Goal: Information Seeking & Learning: Check status

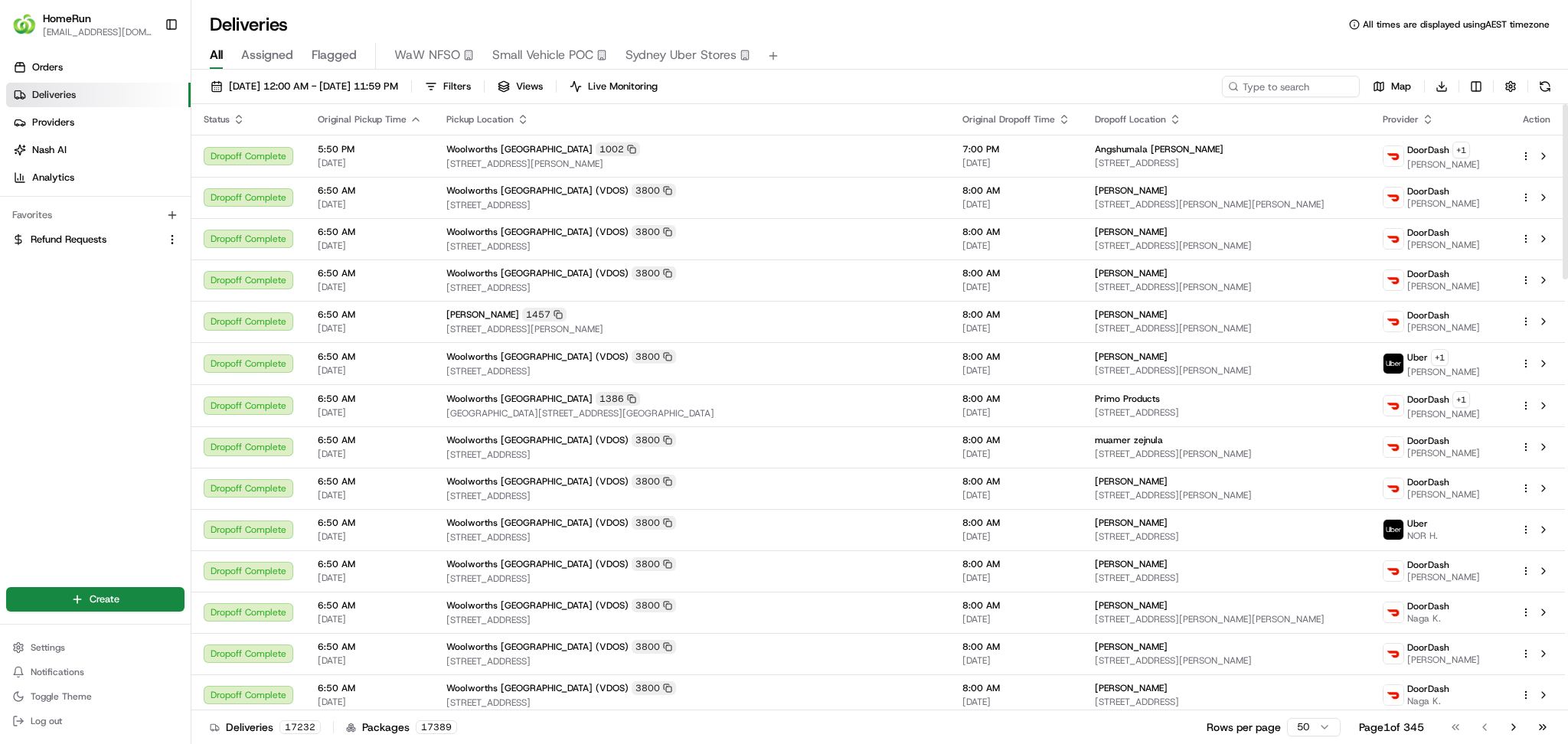
click at [1304, 79] on div "20/08/2025 12:00 AM - 20/08/2025 11:59 PM Filters Views Live Monitoring Map Dow…" at bounding box center [879, 408] width 1376 height 677
click at [1288, 88] on input at bounding box center [1268, 86] width 184 height 21
paste input "0x776F6F6C@proton.me"
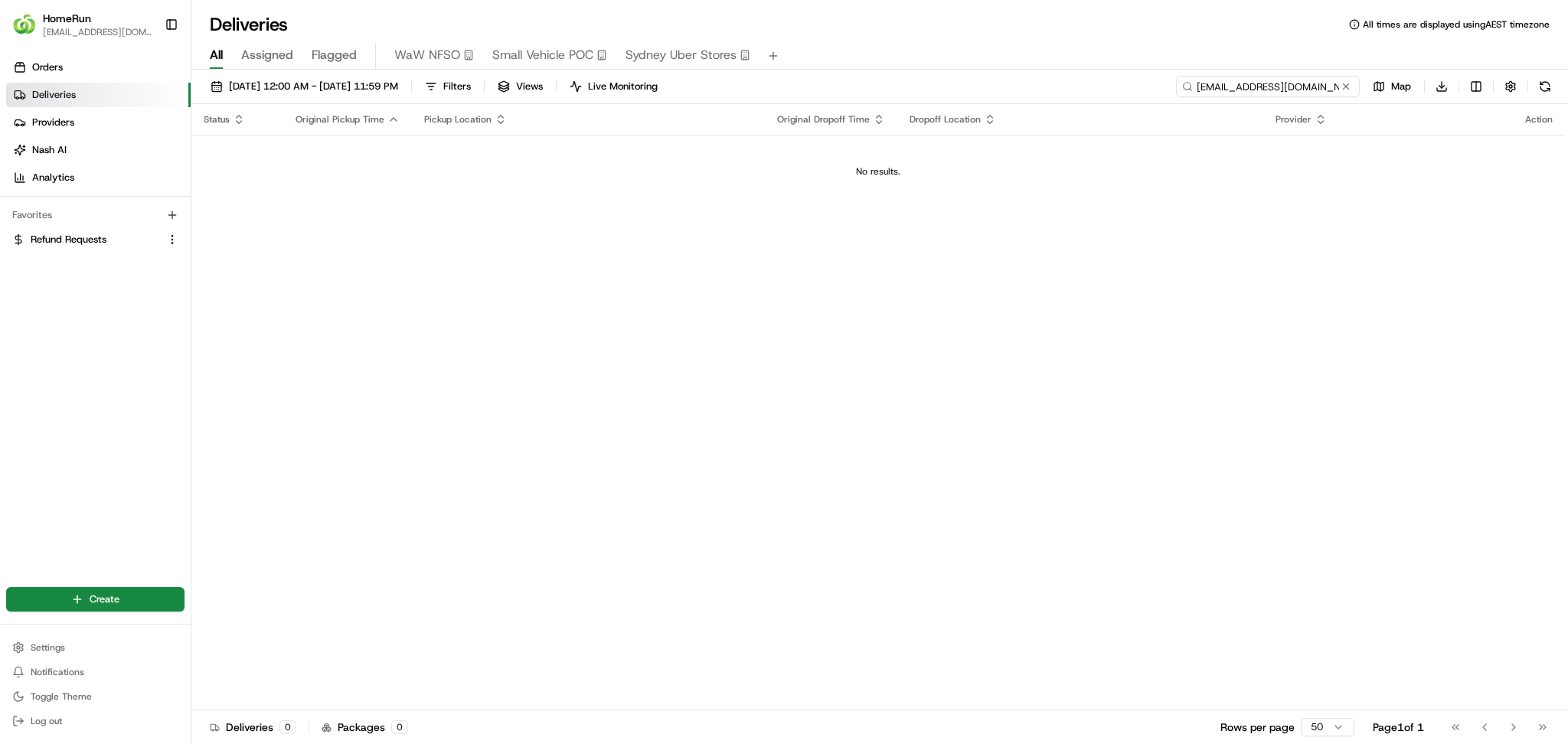
click at [1263, 85] on input "0x776F6F6C@proton.me" at bounding box center [1268, 86] width 184 height 21
paste input "265085760"
type input "265085760"
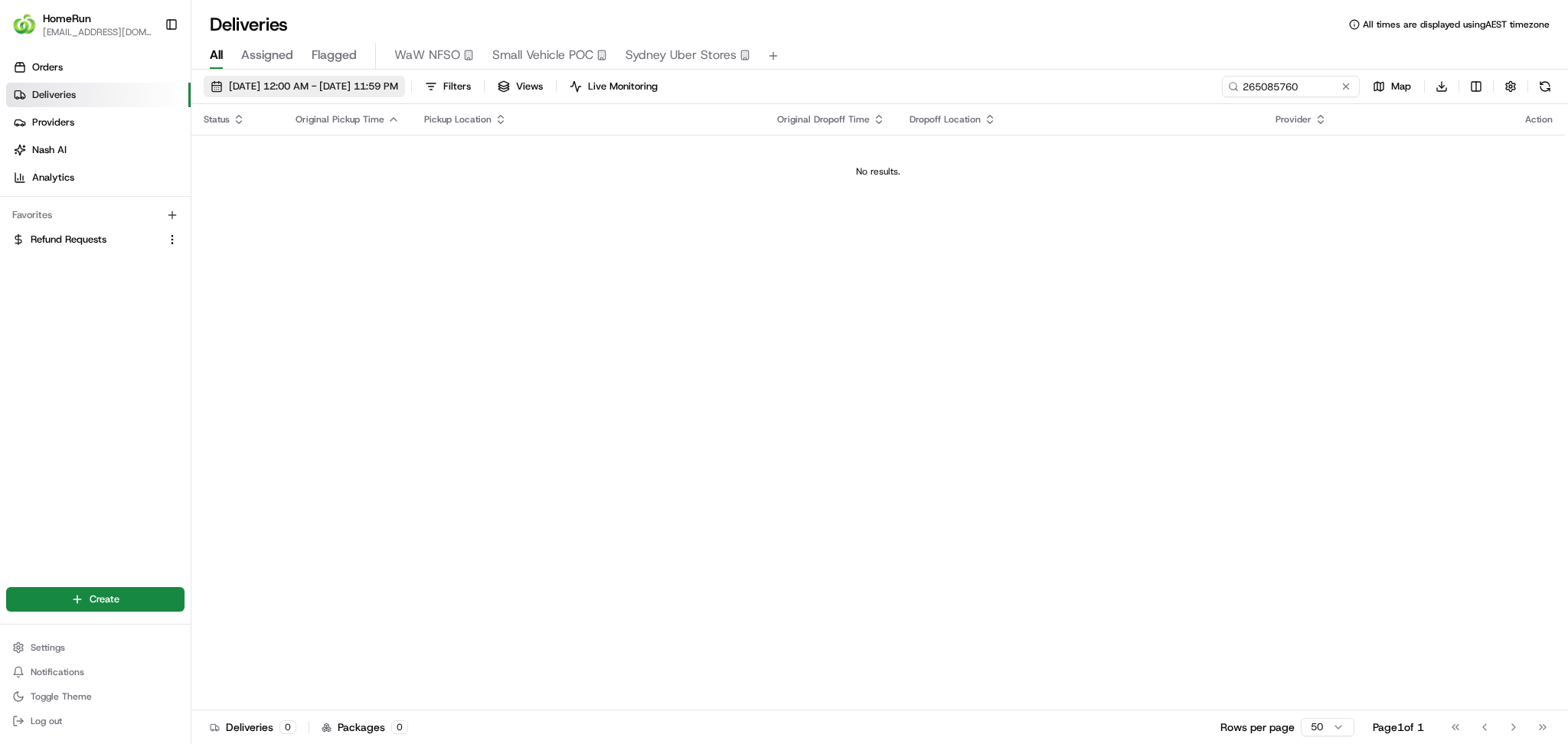
click at [357, 82] on span "[DATE] 12:00 AM - [DATE] 11:59 PM" at bounding box center [313, 86] width 169 height 13
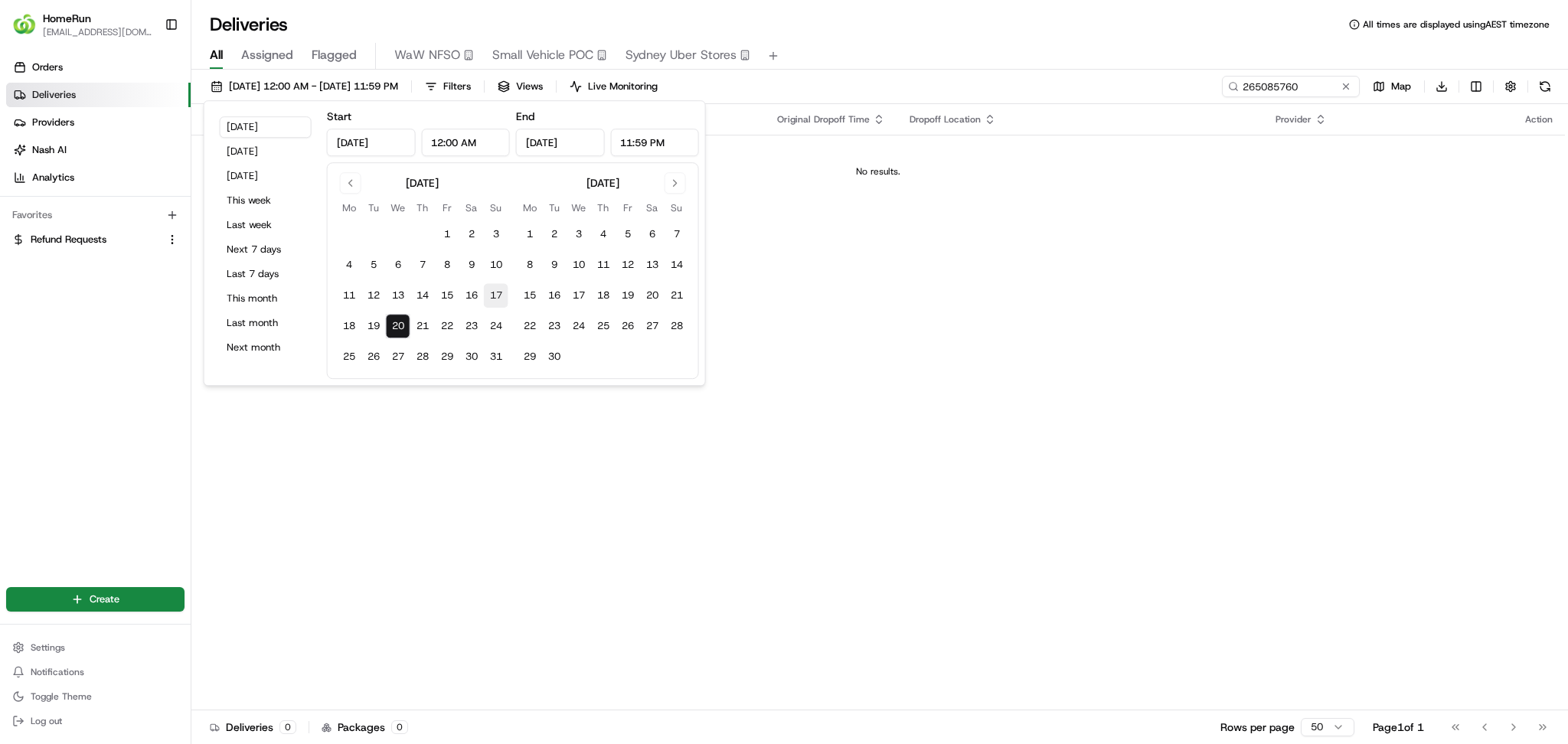
click at [496, 304] on button "17" at bounding box center [496, 295] width 25 height 25
type input "[DATE]"
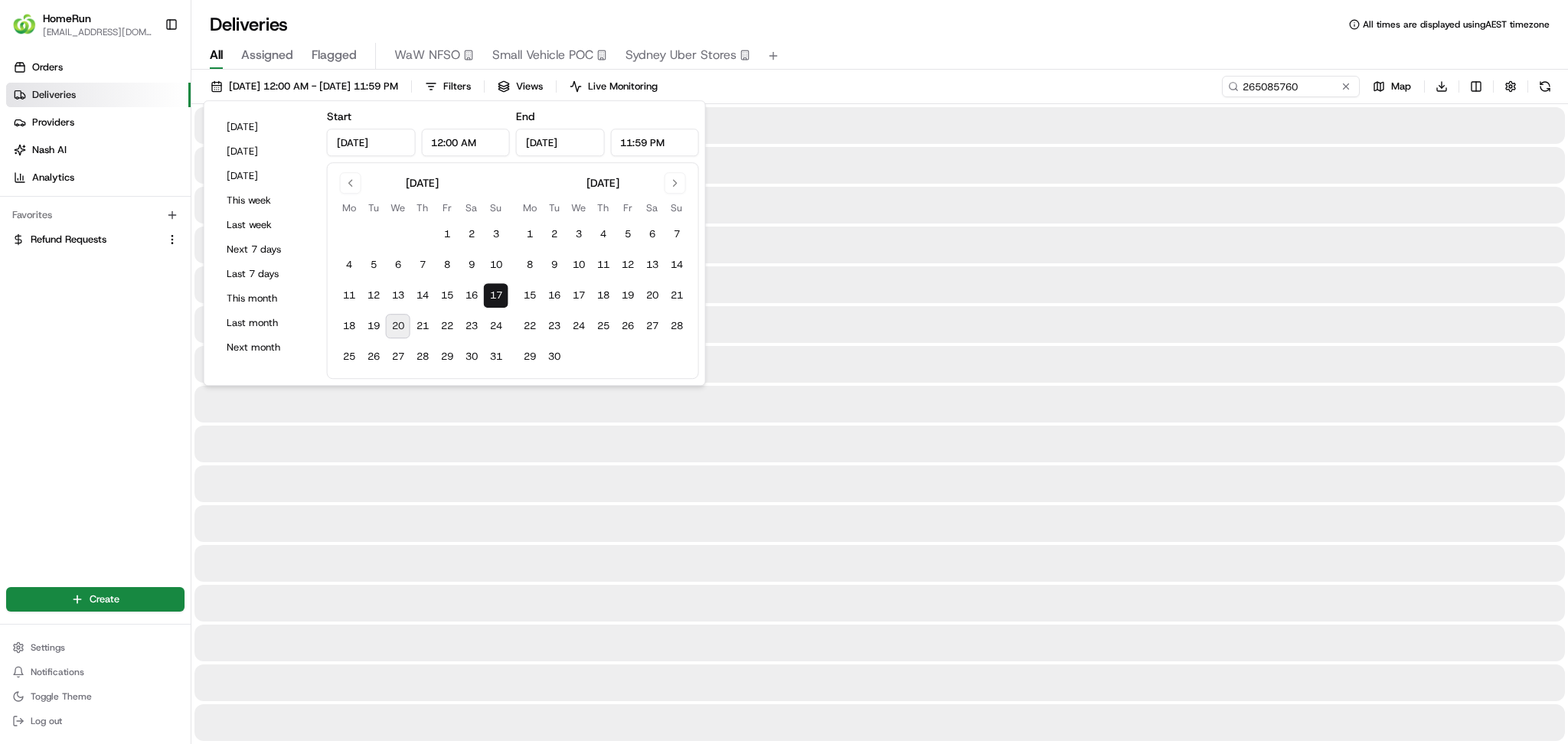
click at [496, 304] on button "17" at bounding box center [496, 295] width 25 height 25
click at [972, 44] on div "All Assigned Flagged WaW NFSO Small Vehicle POC [GEOGRAPHIC_DATA] Uber Stores" at bounding box center [879, 56] width 1376 height 27
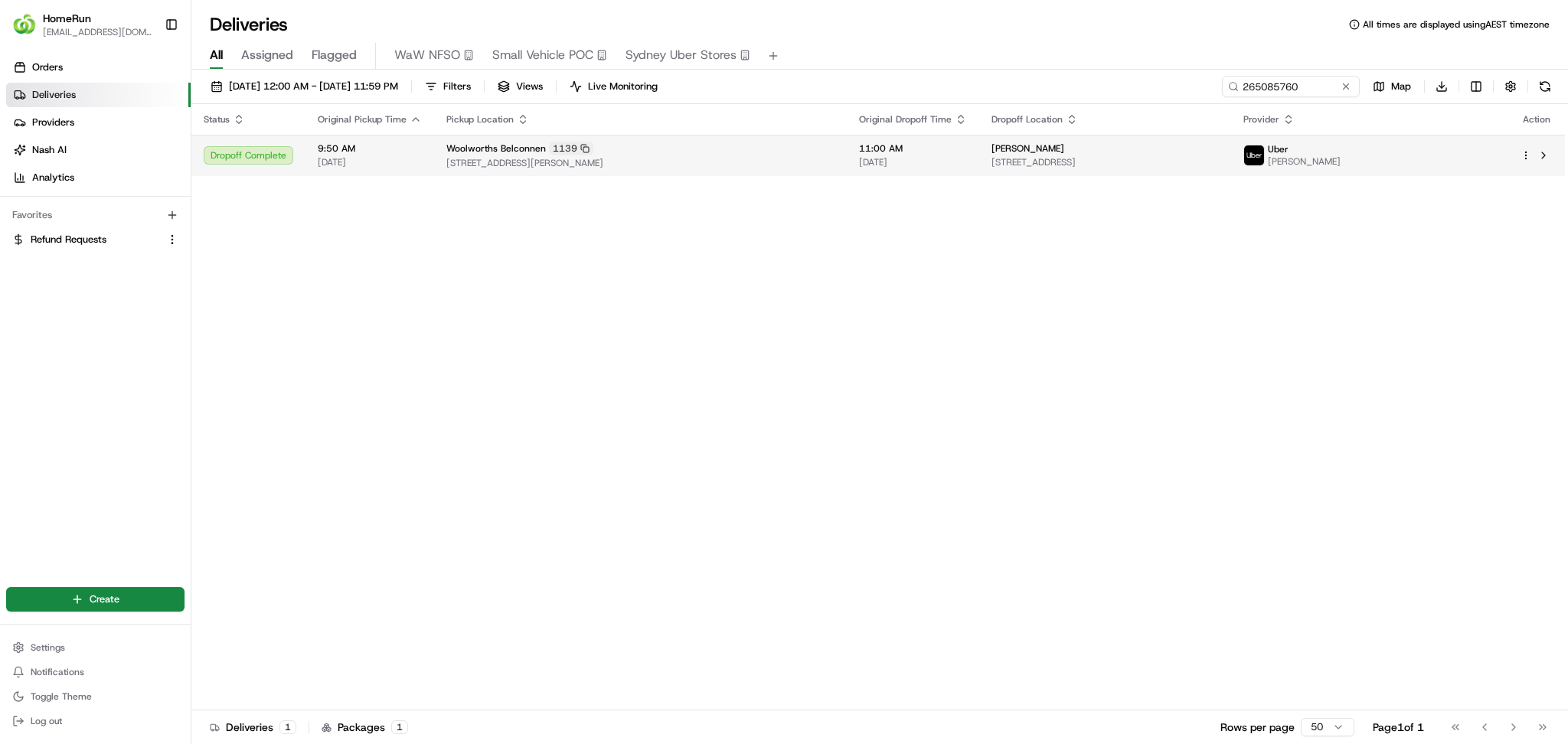
click at [917, 160] on span "[DATE]" at bounding box center [913, 162] width 108 height 12
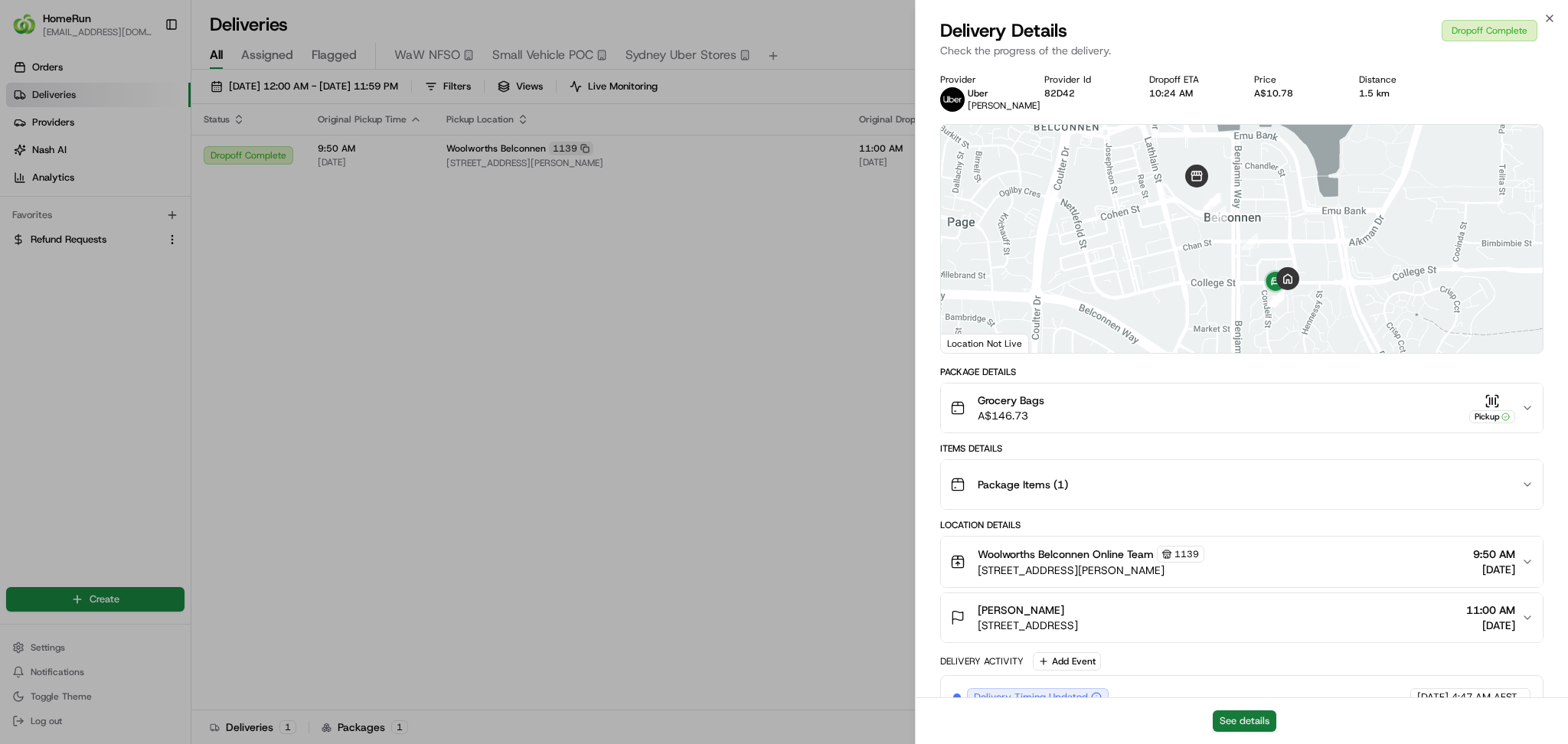
click at [1241, 728] on button "See details" at bounding box center [1244, 720] width 63 height 21
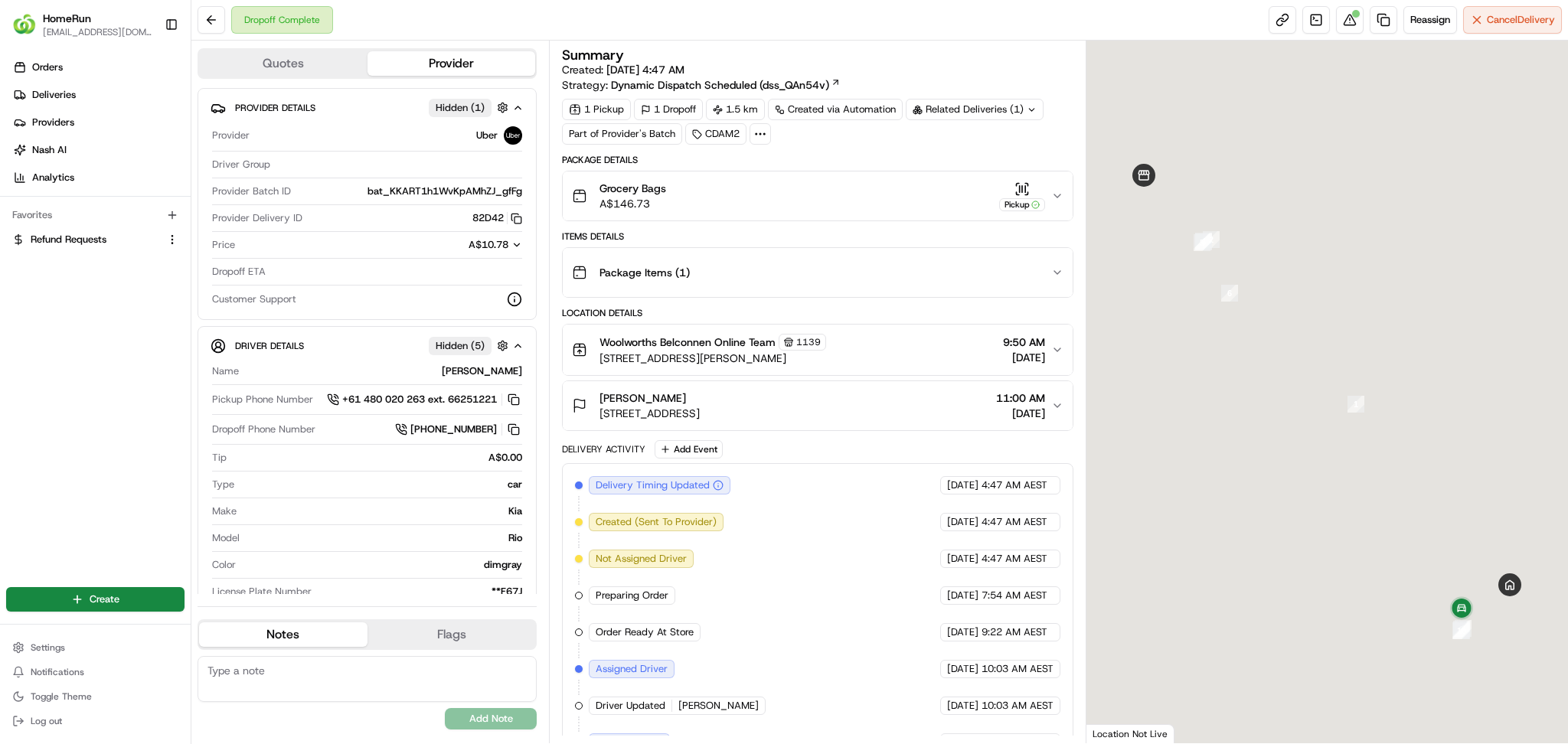
click at [929, 201] on div "Grocery Bags A$146.73 Pickup" at bounding box center [811, 196] width 478 height 31
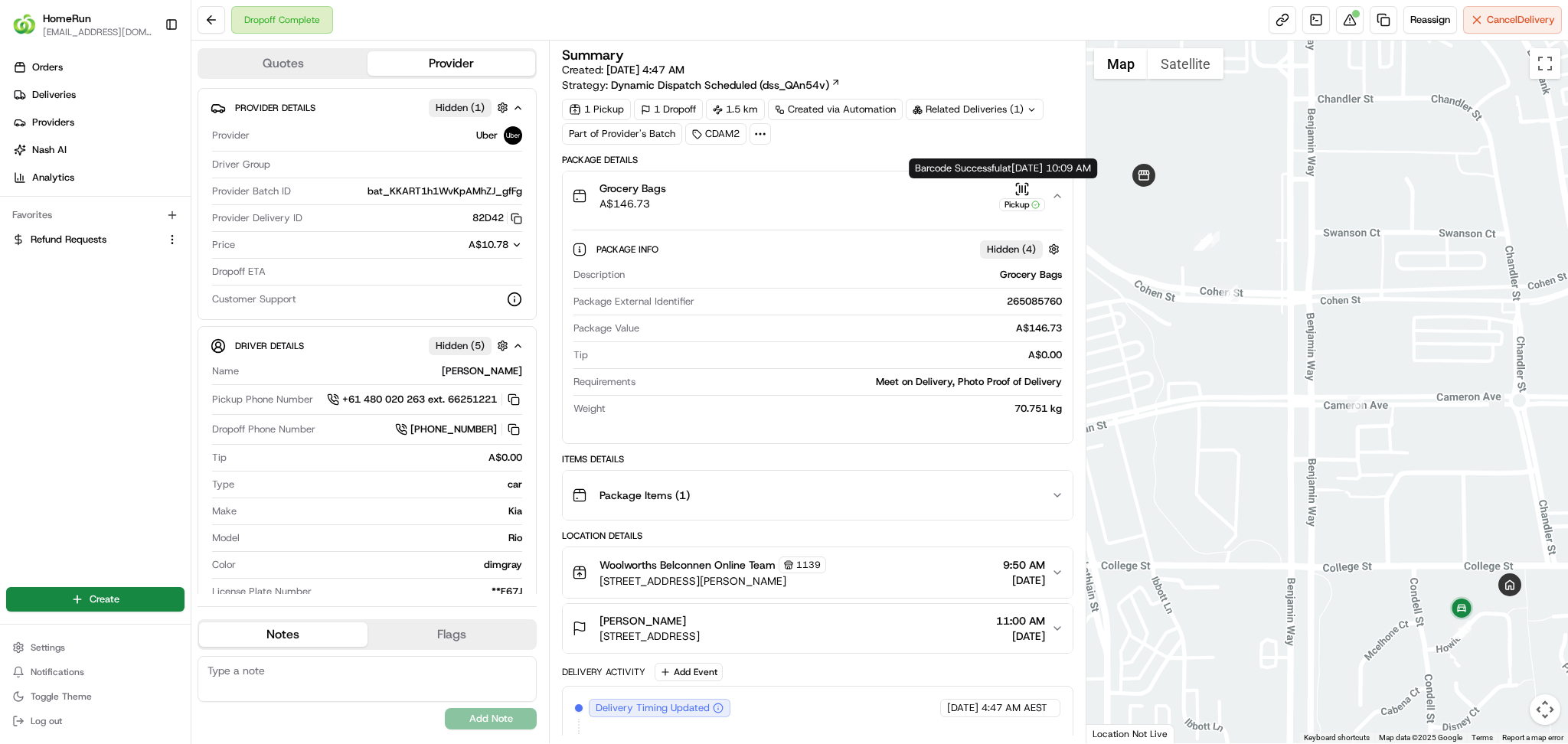
click at [1027, 198] on div "Pickup" at bounding box center [1022, 205] width 46 height 13
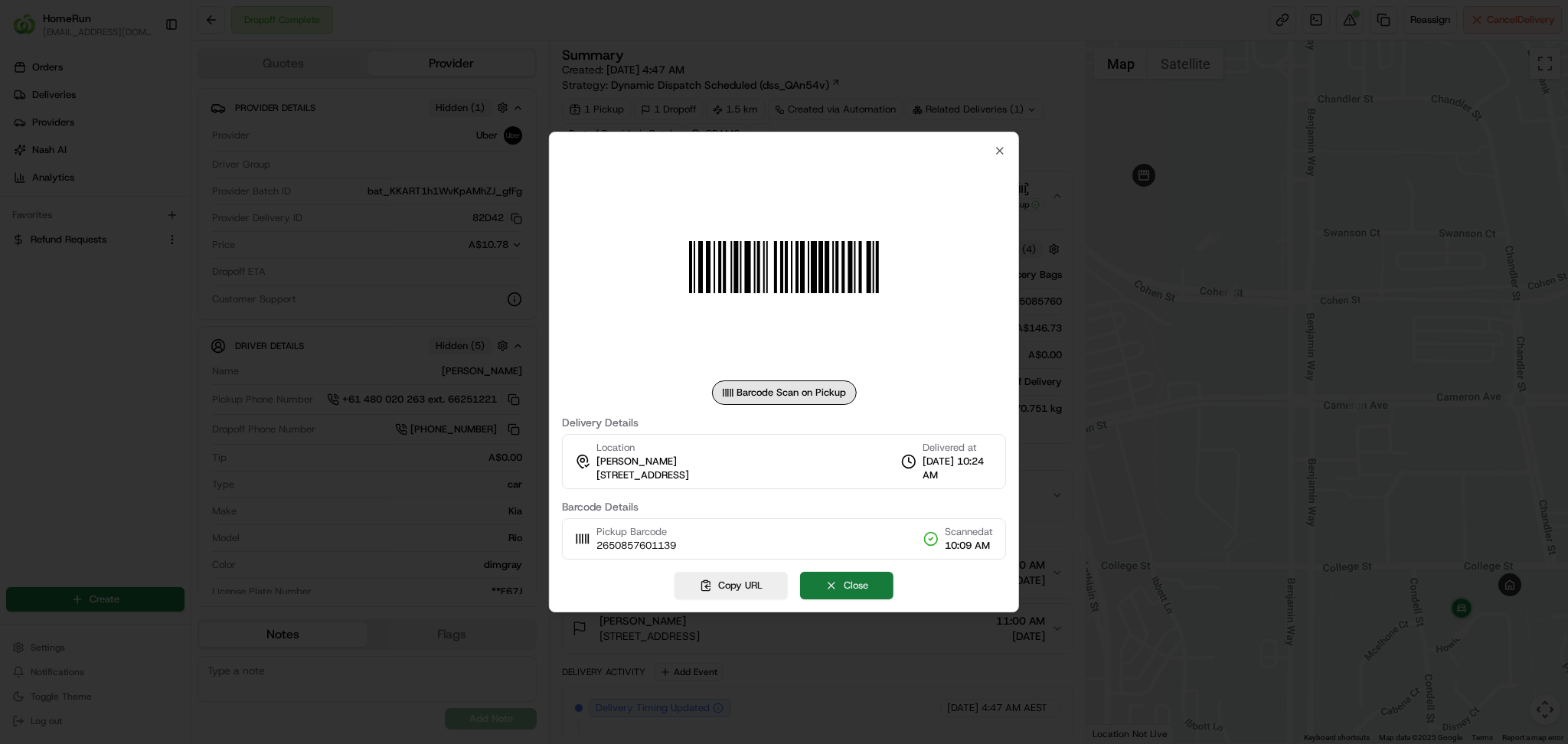
click at [840, 585] on button "Close" at bounding box center [847, 585] width 94 height 28
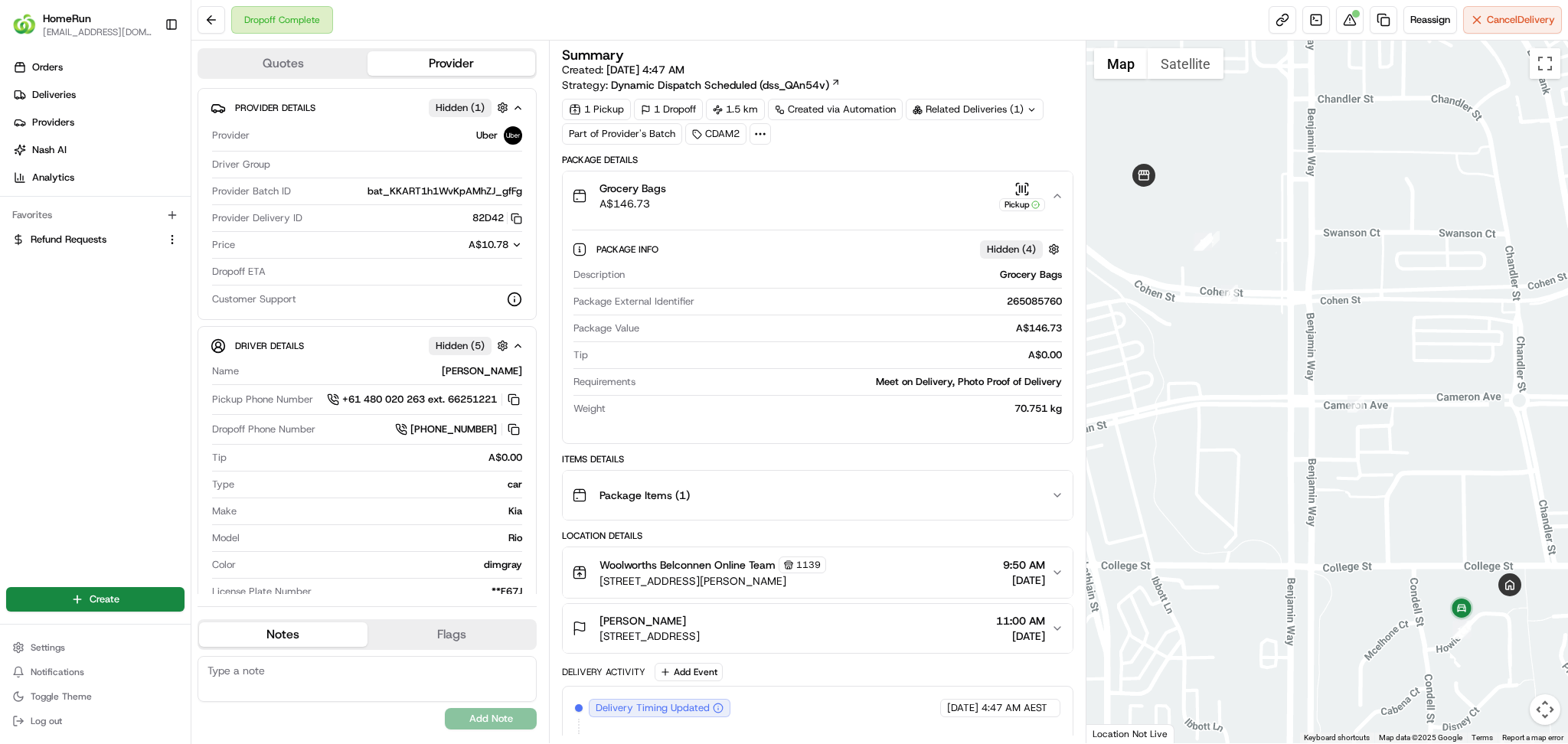
click at [1058, 201] on icon "button" at bounding box center [1056, 195] width 12 height 12
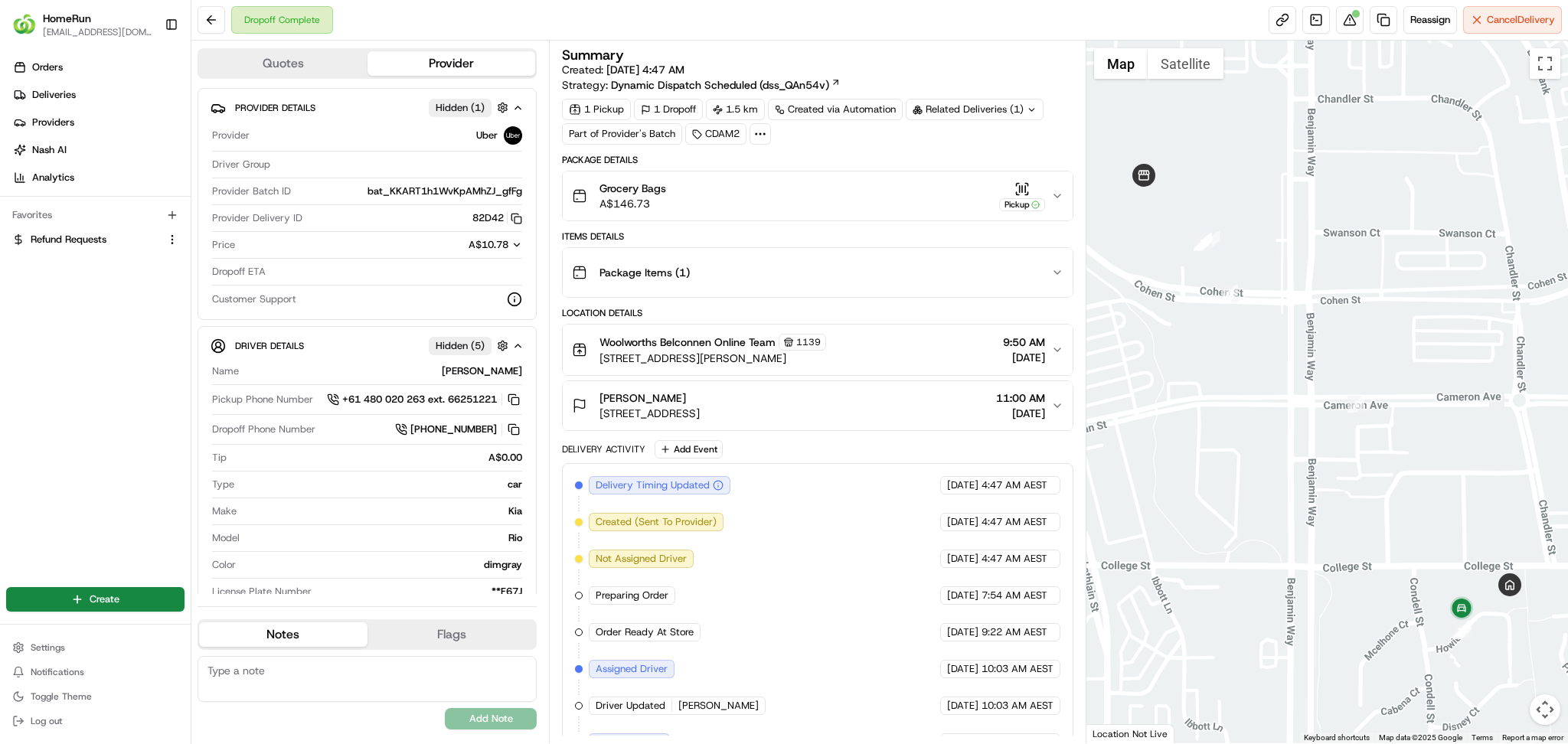
click at [1059, 197] on icon "button" at bounding box center [1056, 195] width 12 height 12
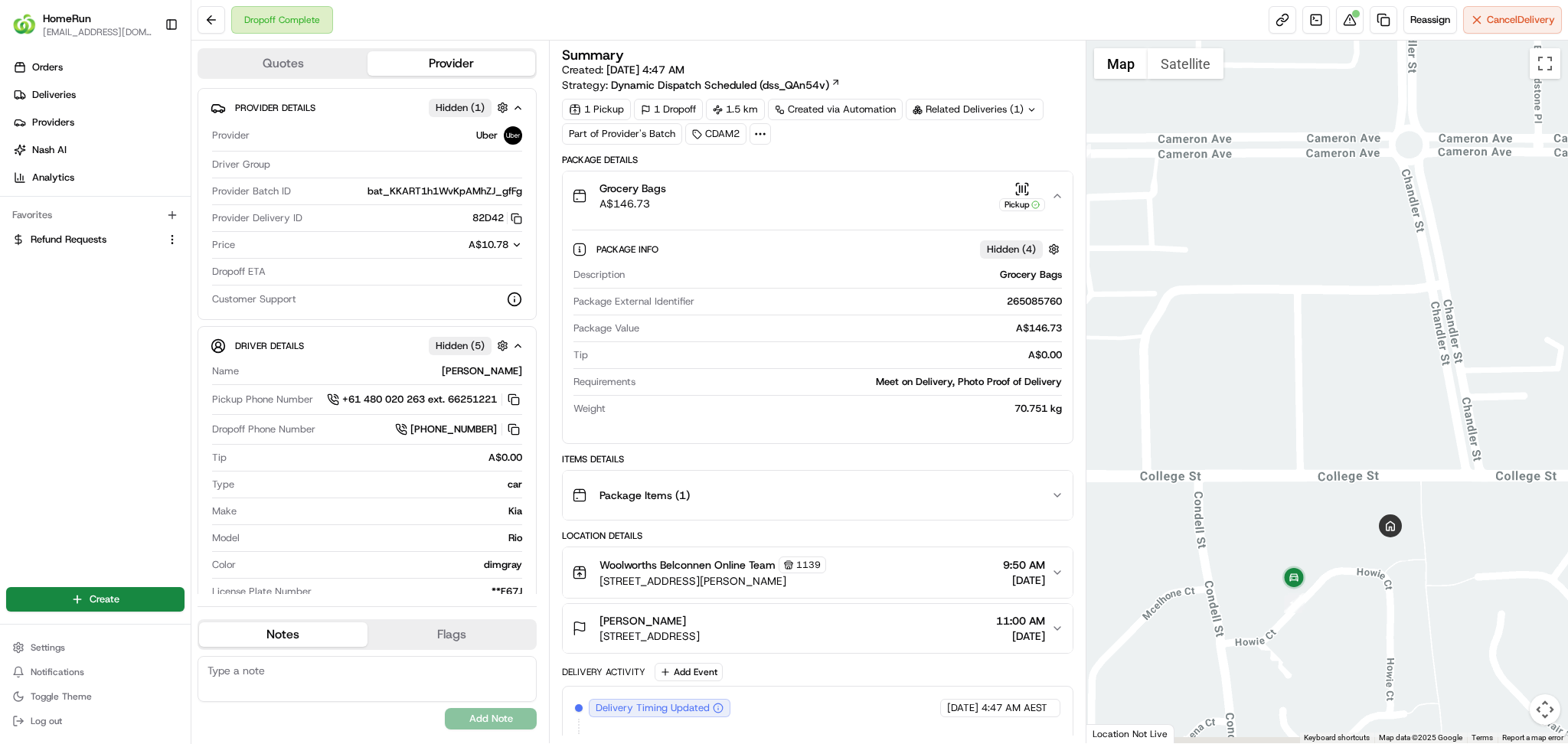
drag, startPoint x: 1460, startPoint y: 623, endPoint x: 1320, endPoint y: 566, distance: 151.2
click at [1320, 566] on div at bounding box center [1327, 392] width 482 height 703
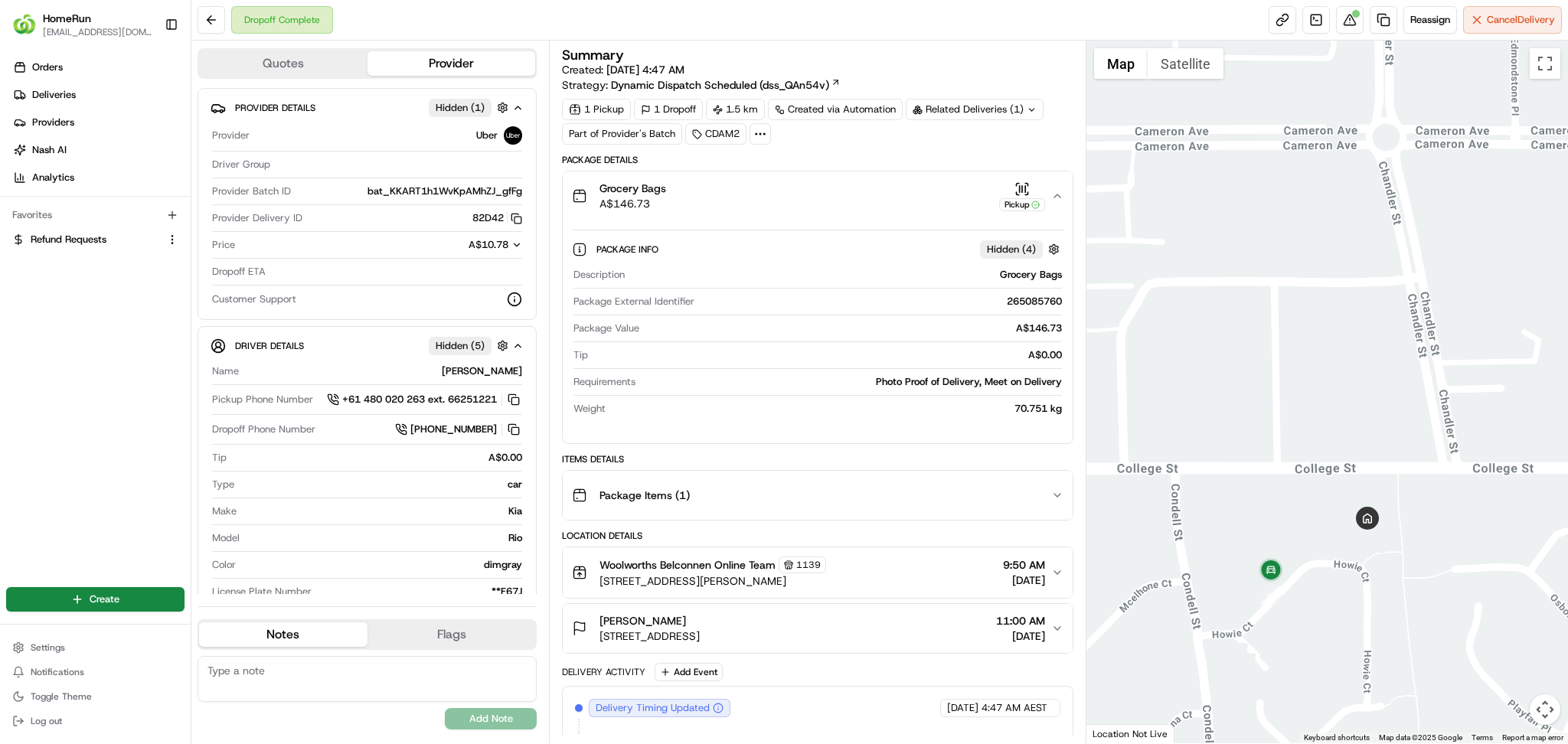
click at [211, 35] on div "Dropoff Complete Reassign Cancel Delivery" at bounding box center [879, 20] width 1376 height 40
click at [211, 30] on button at bounding box center [211, 20] width 28 height 28
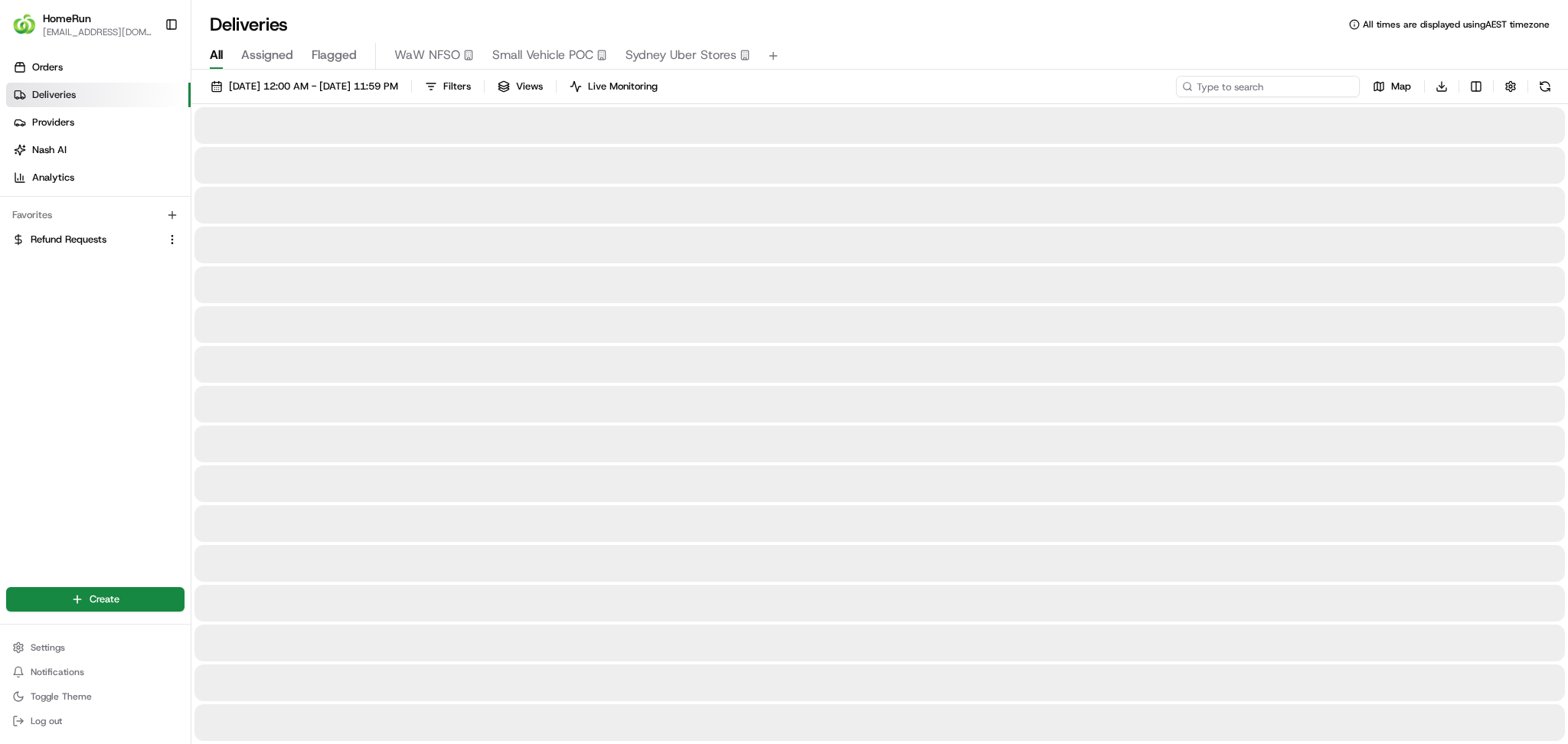
click at [1245, 94] on input at bounding box center [1268, 86] width 184 height 21
paste input "265170277"
type input "265170277"
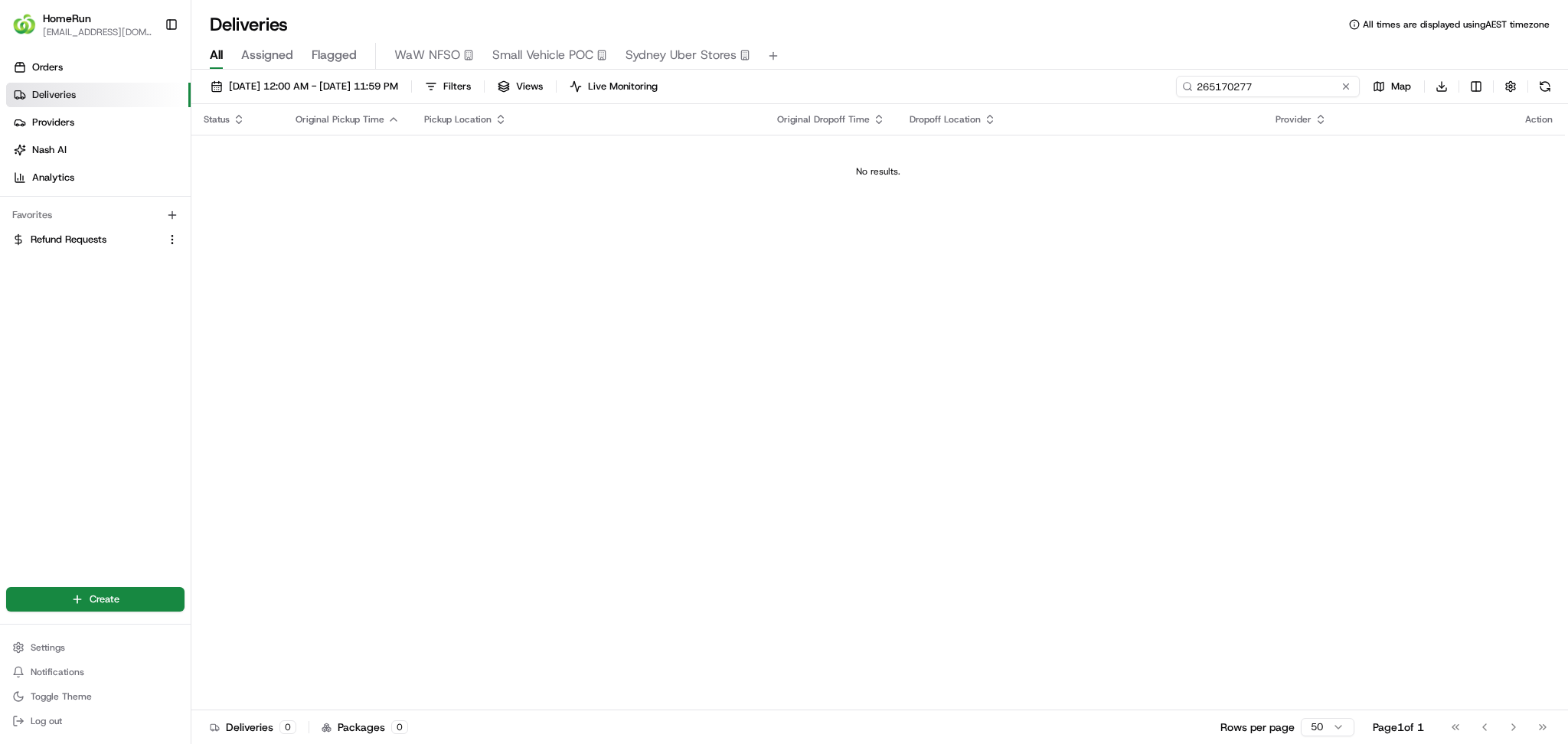
click at [1294, 83] on input "265170277" at bounding box center [1268, 86] width 184 height 21
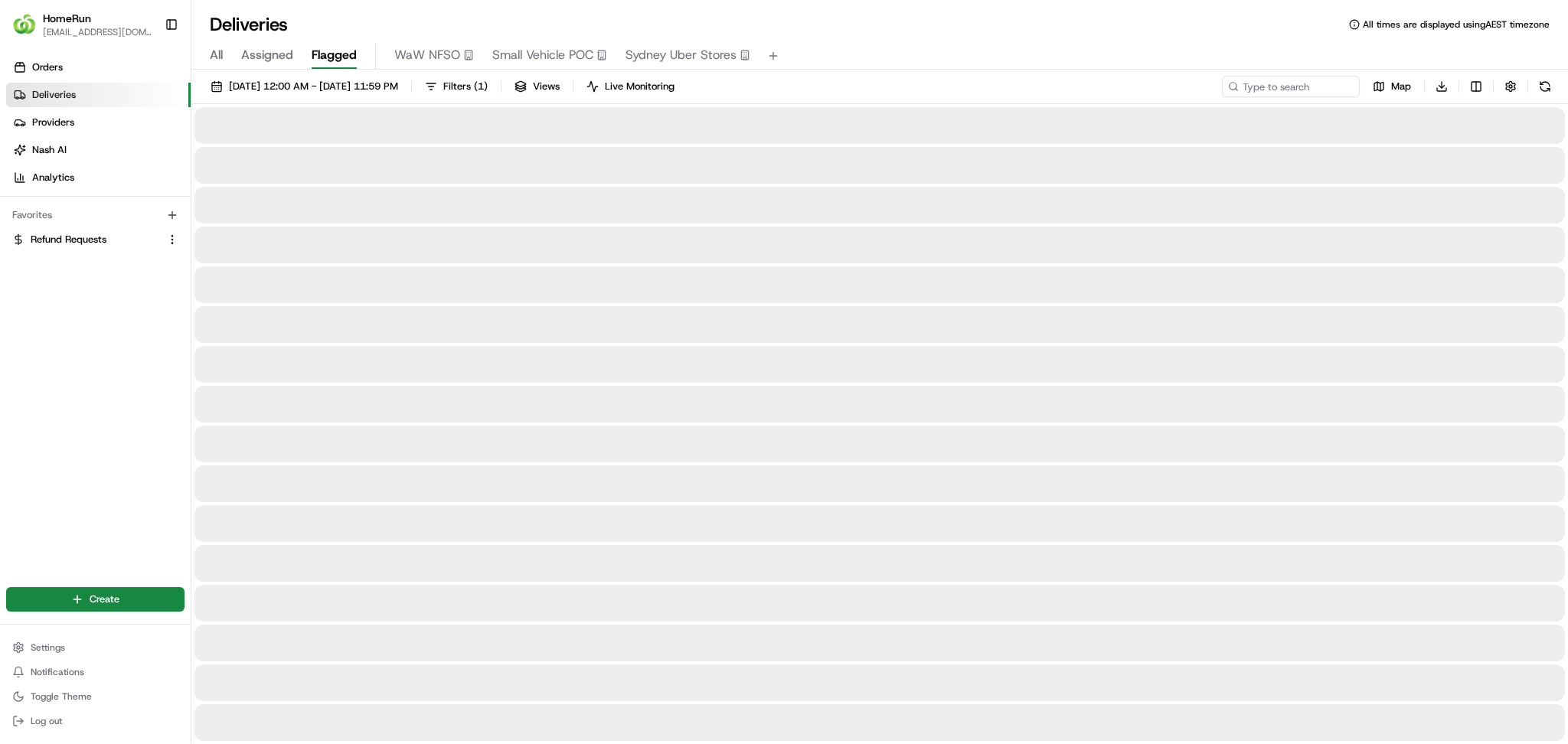
click at [313, 67] on button "Flagged" at bounding box center [334, 56] width 45 height 26
click at [313, 83] on span "[DATE] 12:00 AM - [DATE] 11:59 PM" at bounding box center [313, 86] width 169 height 13
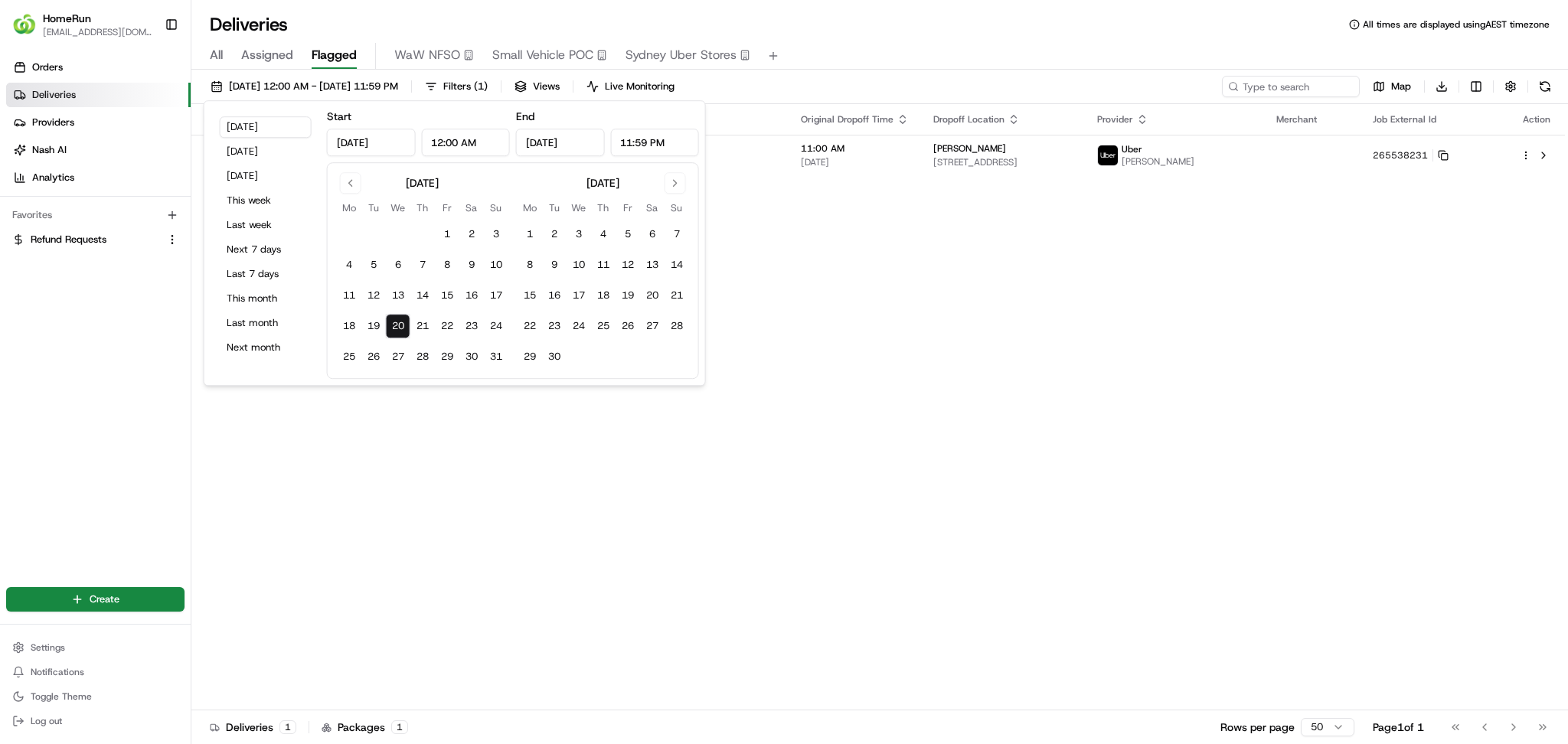
click at [1205, 279] on div "Flag Status Original Pickup Time Pickup Location Original Dropoff Time Dropoff …" at bounding box center [878, 407] width 1374 height 606
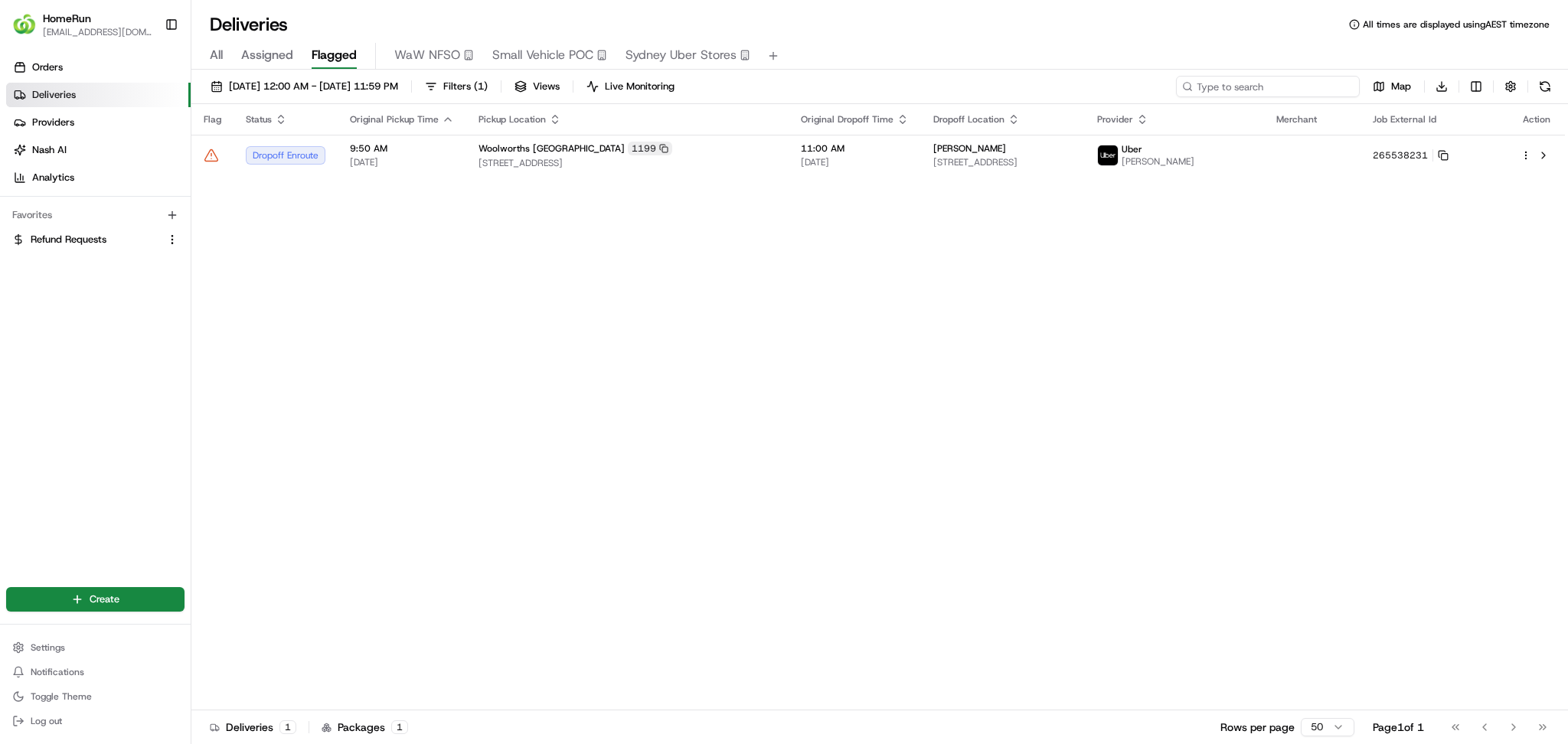
click at [1262, 92] on input at bounding box center [1268, 86] width 184 height 21
paste input "265170277"
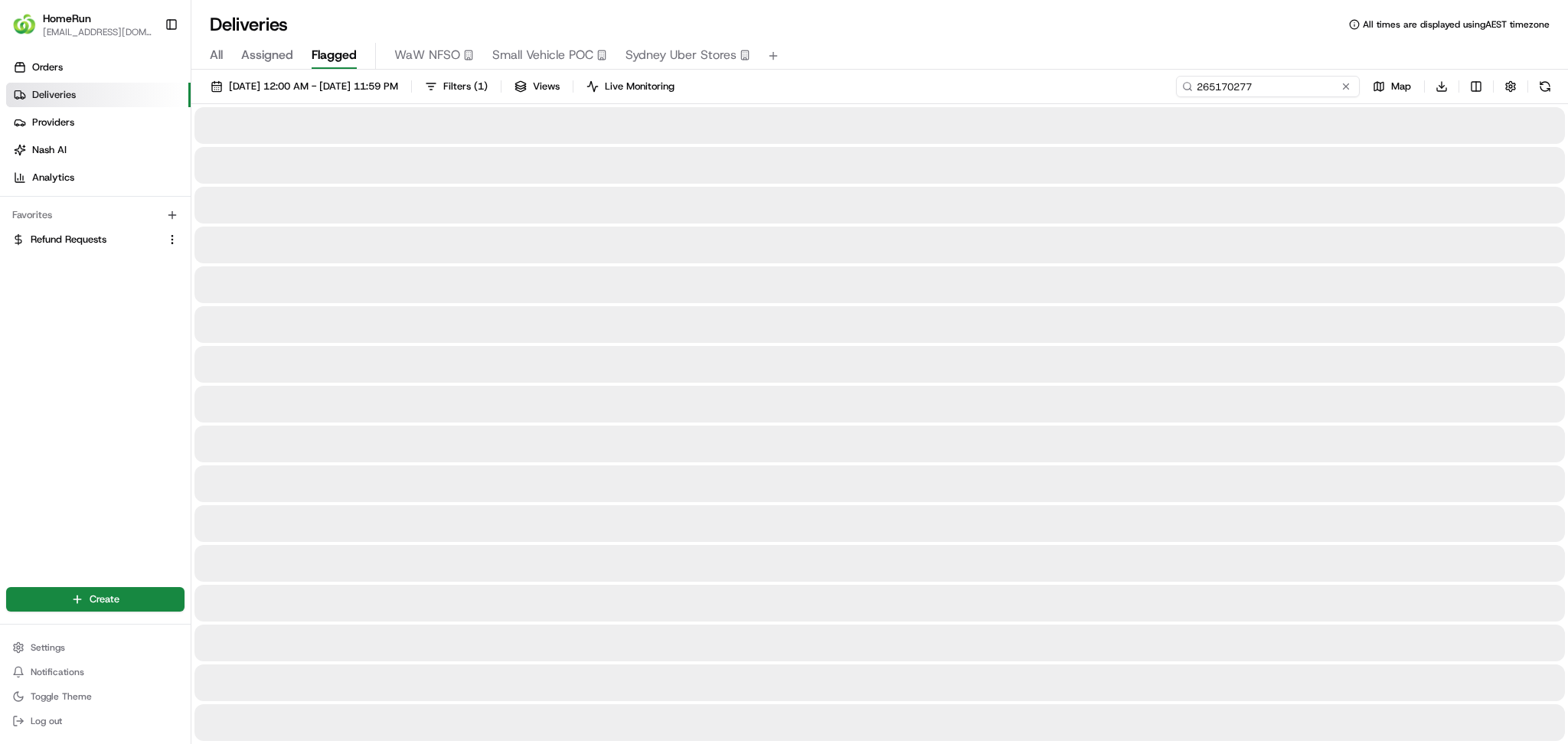
type input "265170277"
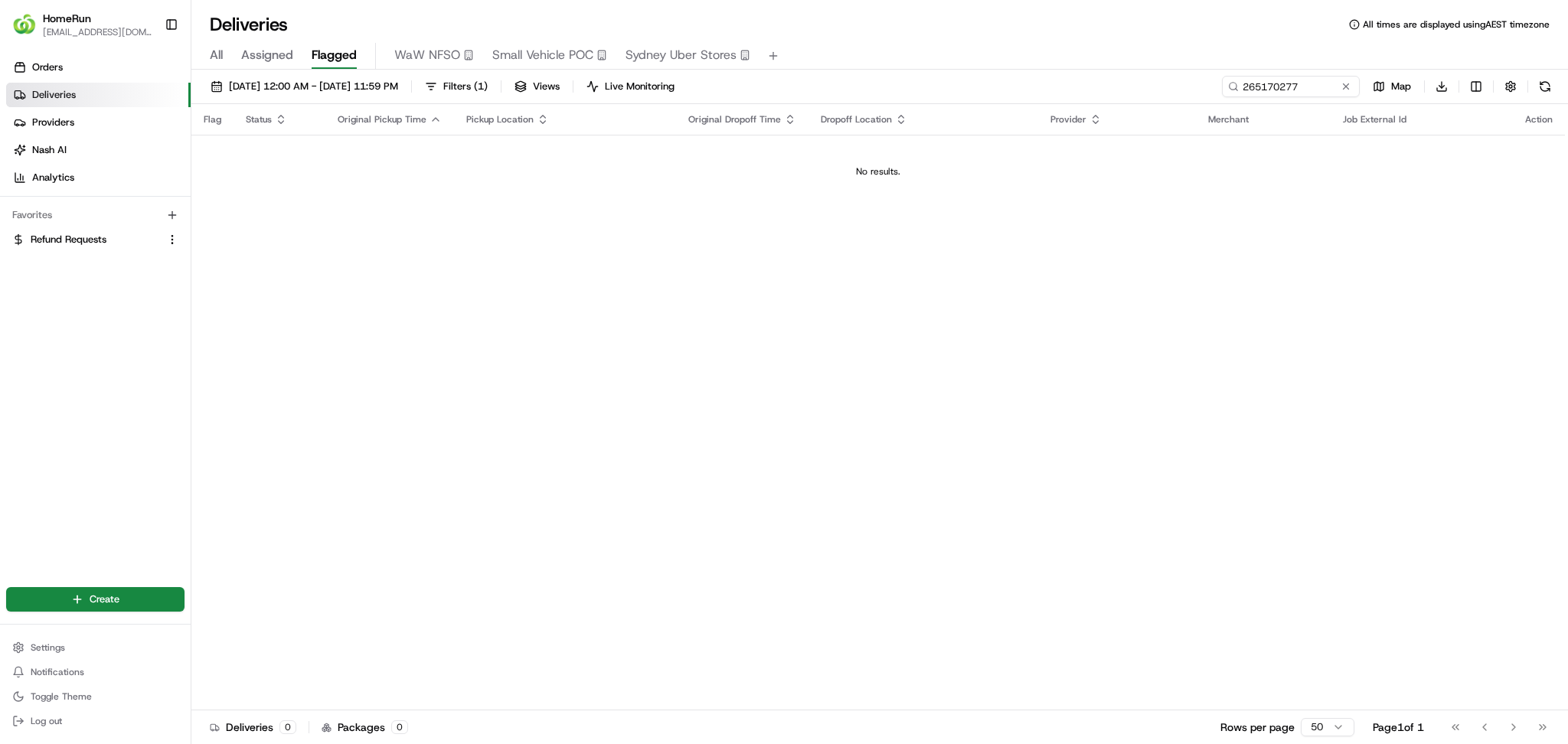
click at [376, 101] on div "[DATE] 12:00 AM - [DATE] 11:59 PM Filters ( 1 ) Views Live Monitoring 265170277…" at bounding box center [879, 90] width 1376 height 29
click at [376, 94] on button "[DATE] 12:00 AM - [DATE] 11:59 PM" at bounding box center [305, 86] width 202 height 21
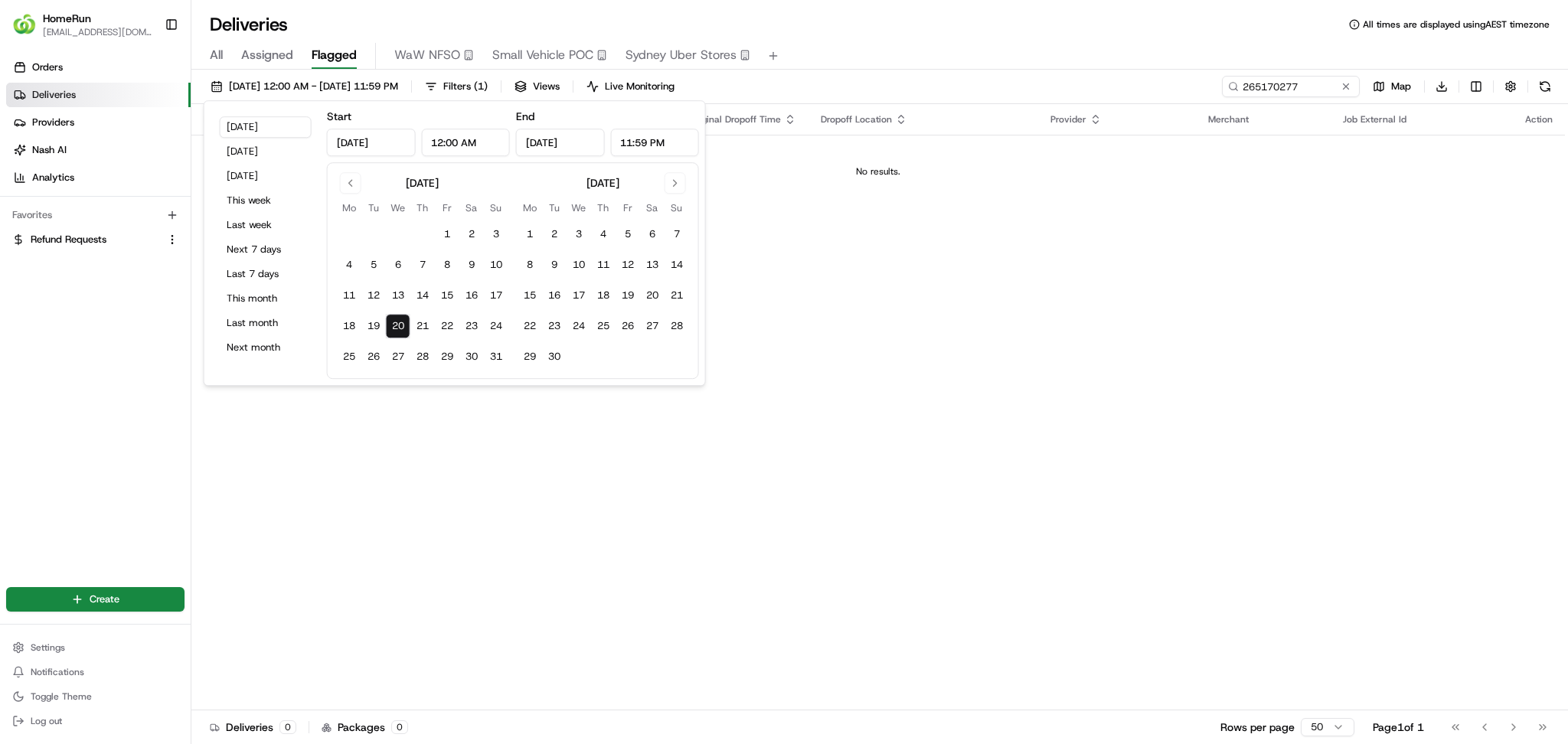
click at [233, 59] on div "All Assigned Flagged WaW NFSO Small Vehicle POC [GEOGRAPHIC_DATA] Uber Stores" at bounding box center [879, 56] width 1376 height 27
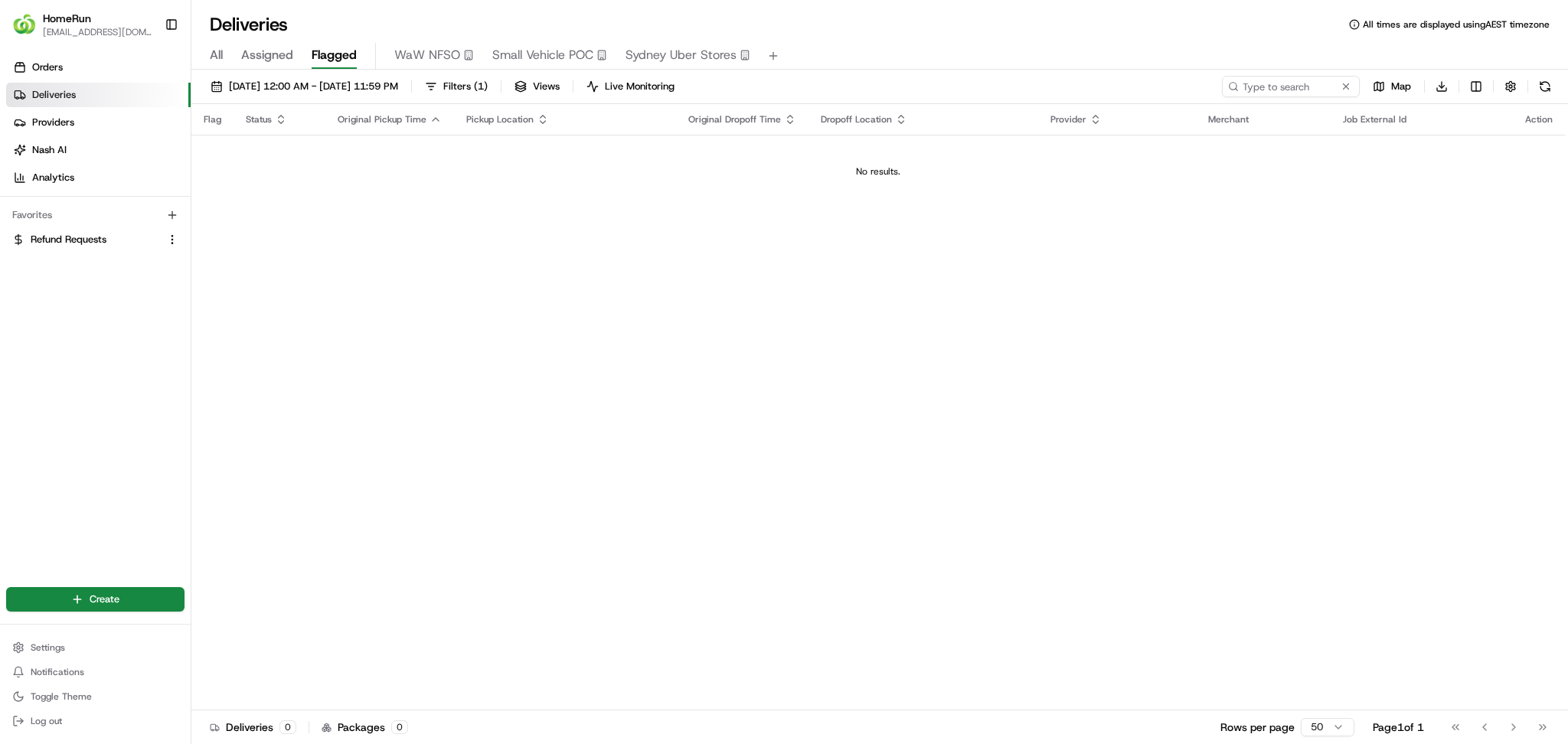
click at [221, 56] on span "All" at bounding box center [216, 55] width 13 height 18
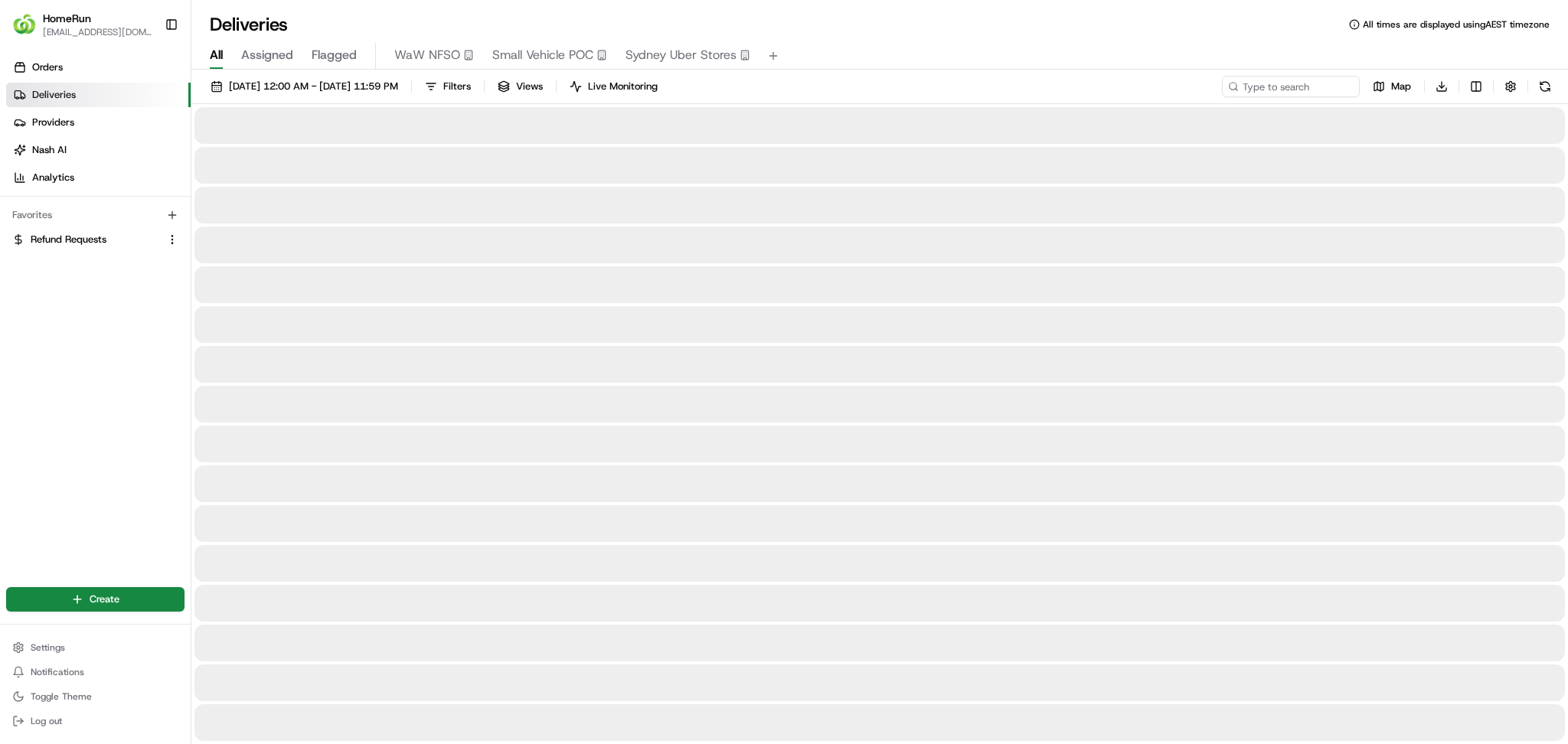
click at [1292, 102] on div "[DATE] 12:00 AM - [DATE] 11:59 PM Filters Views Live Monitoring Map Download" at bounding box center [879, 90] width 1376 height 29
click at [1291, 92] on input at bounding box center [1268, 86] width 184 height 21
click at [1289, 87] on input at bounding box center [1268, 86] width 184 height 21
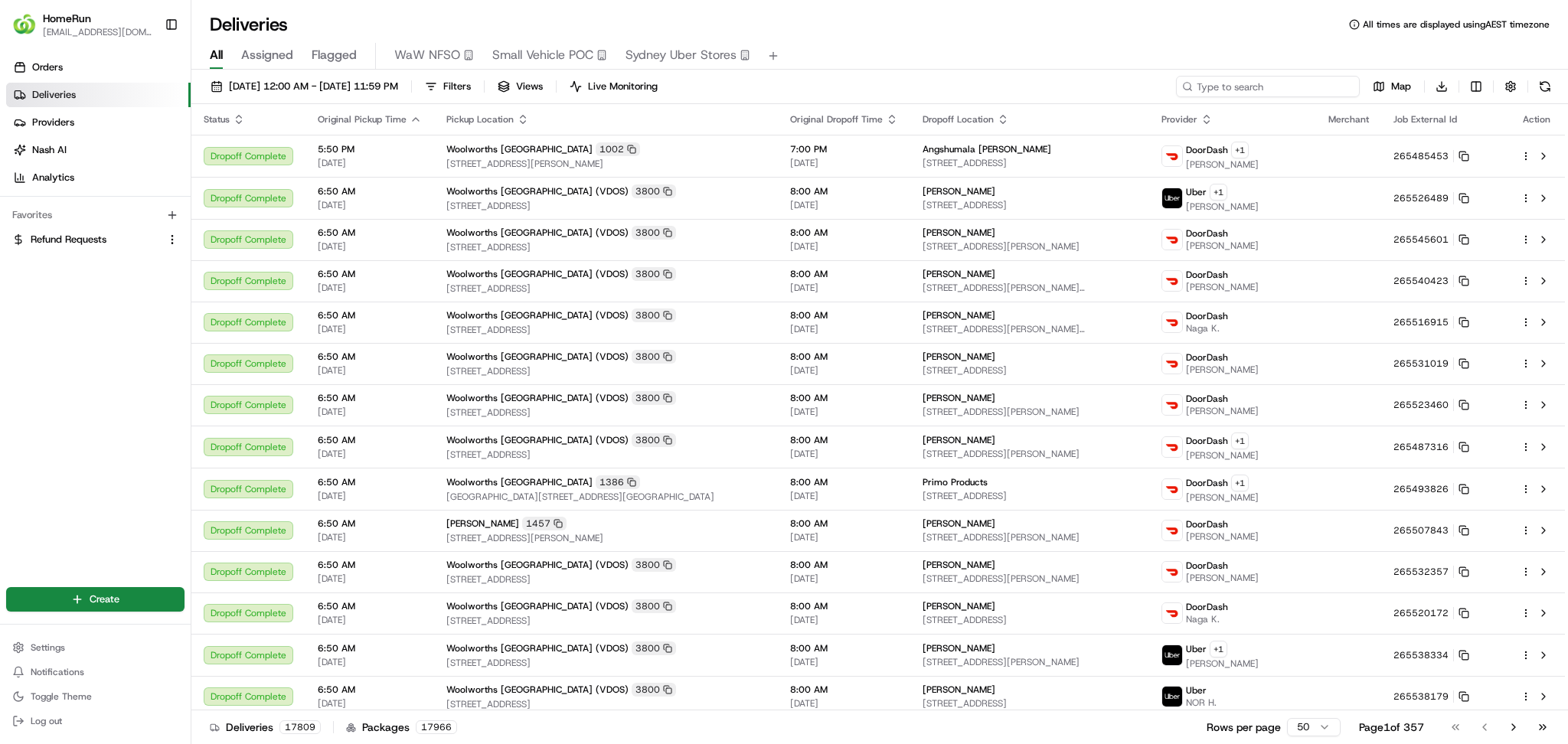
paste input "265170277"
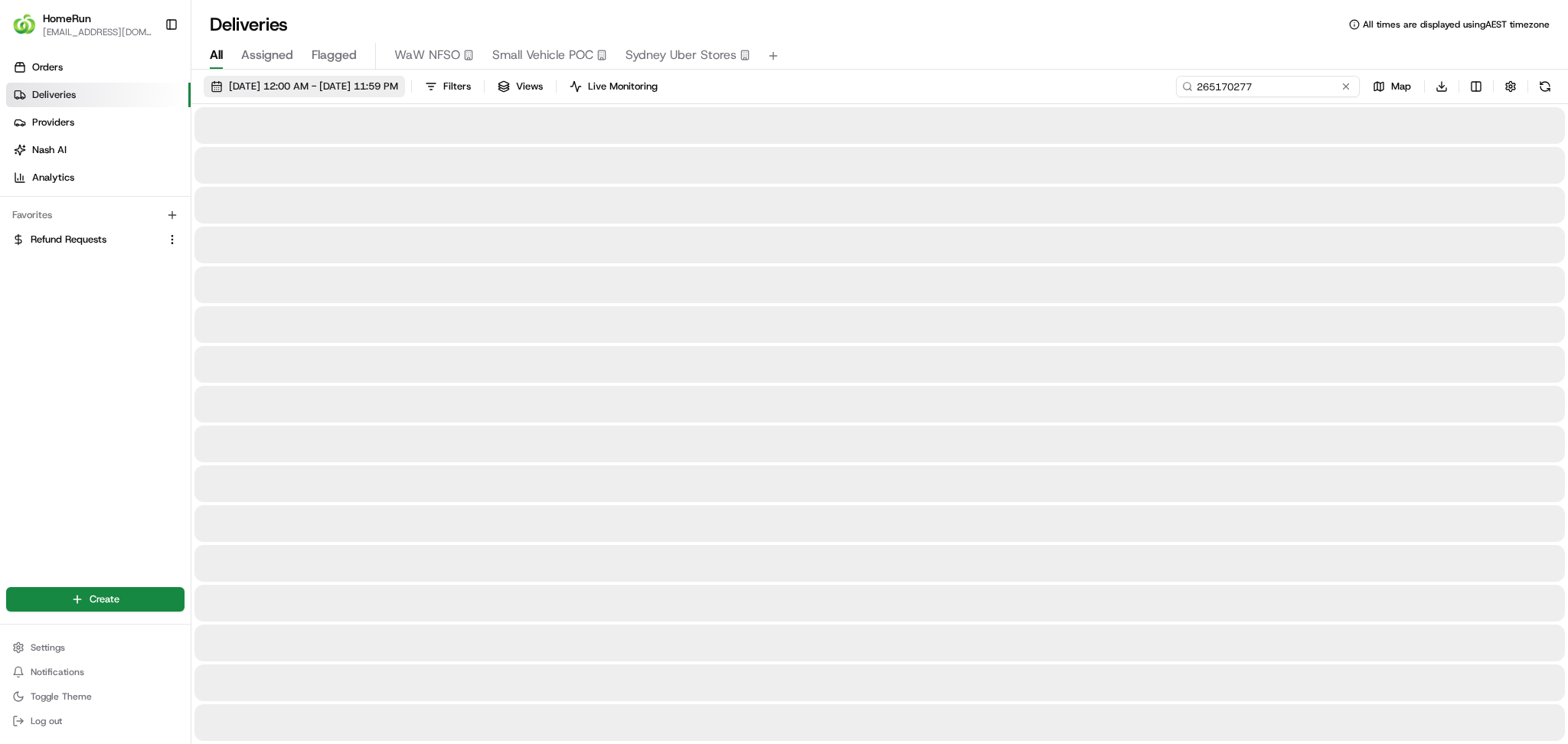
type input "265170277"
click at [347, 92] on span "[DATE] 12:00 AM - [DATE] 11:59 PM" at bounding box center [313, 86] width 169 height 13
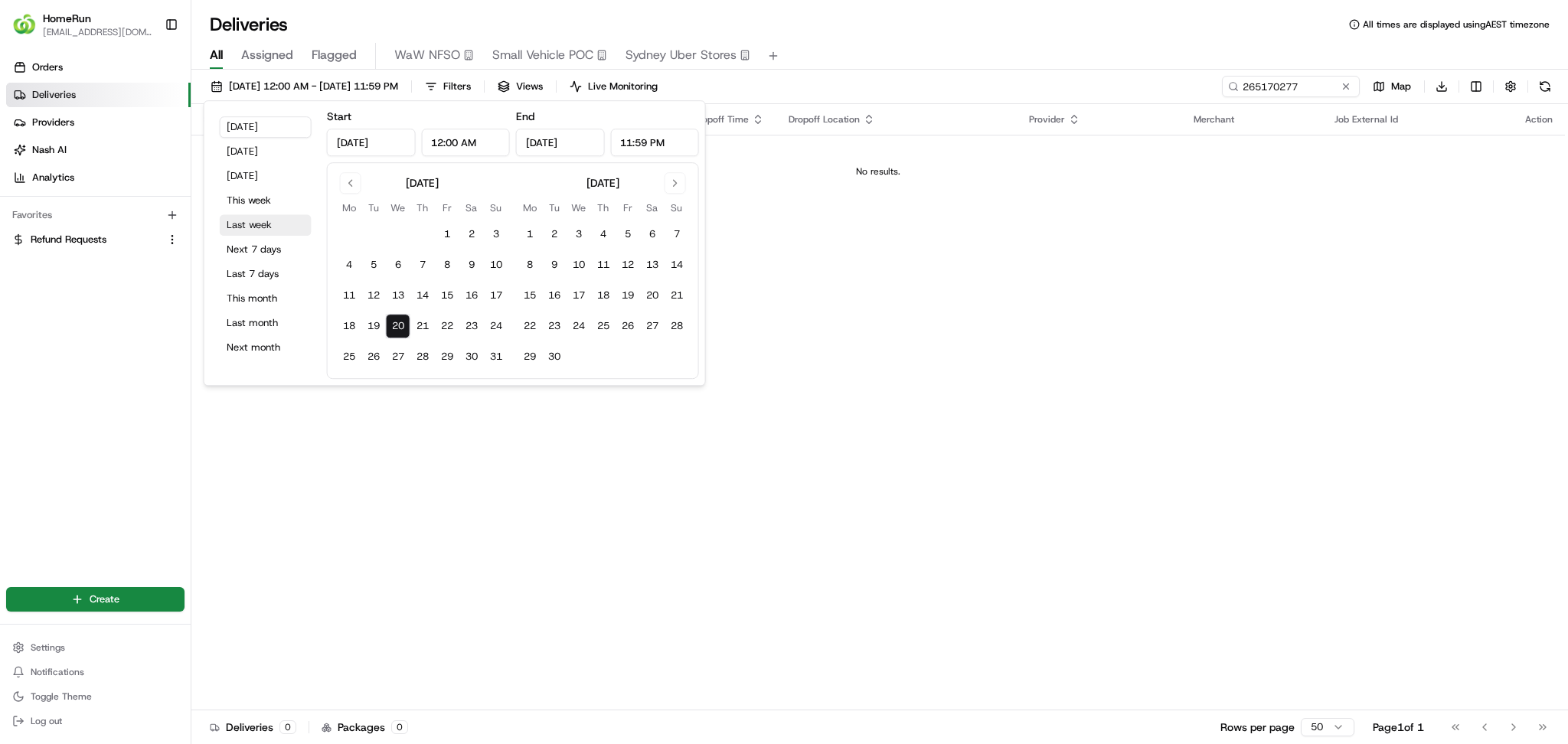
click at [252, 220] on button "Last week" at bounding box center [266, 224] width 92 height 21
type input "[DATE]"
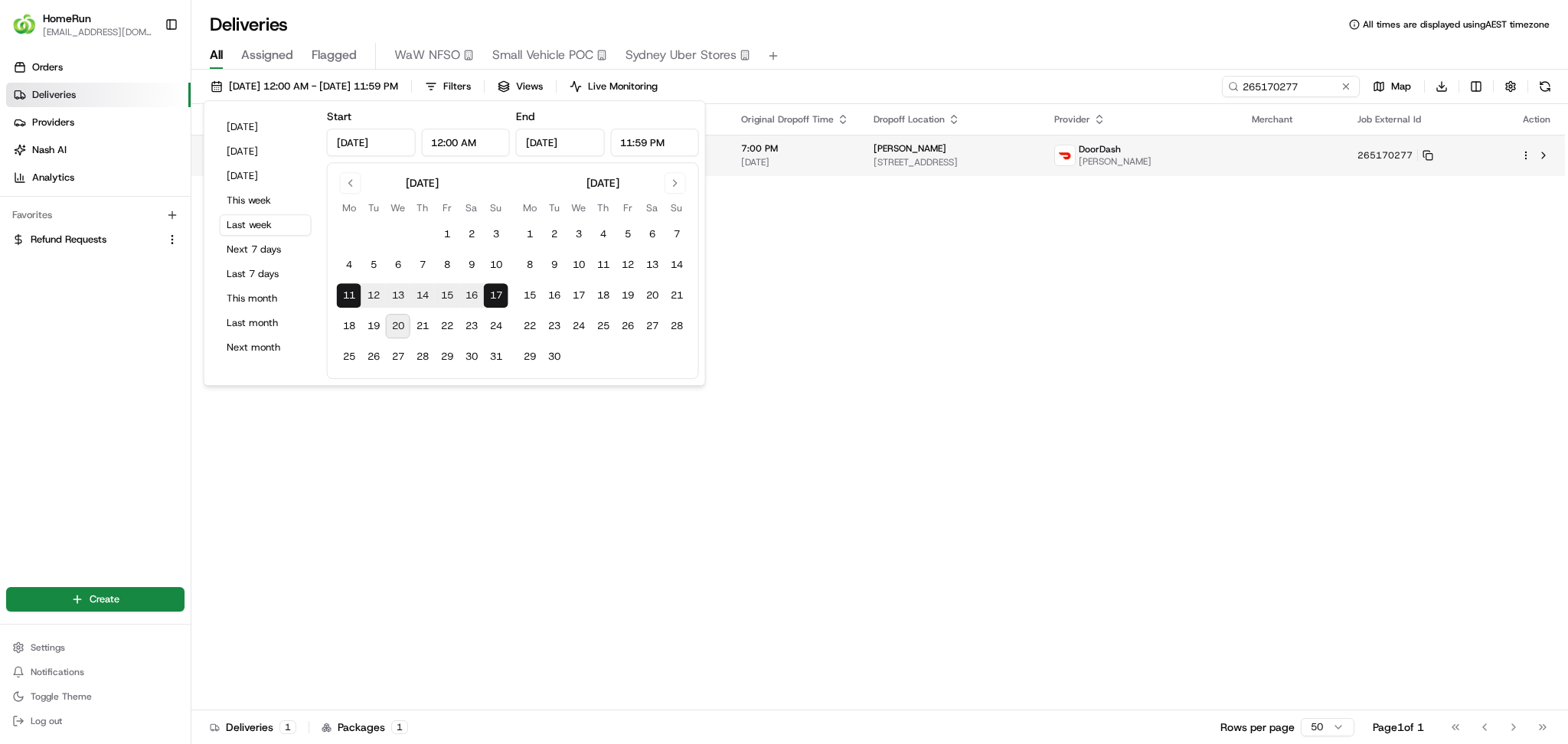
click at [1029, 152] on div "[PERSON_NAME]" at bounding box center [951, 148] width 156 height 12
